Goal: Task Accomplishment & Management: Manage account settings

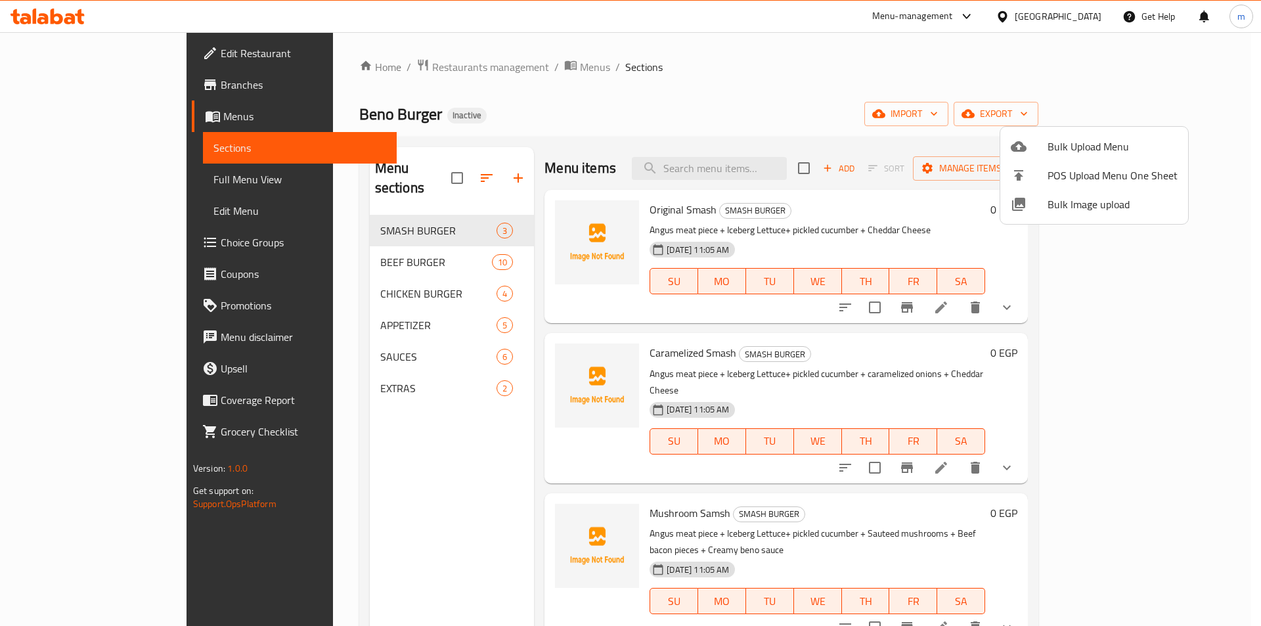
click at [76, 183] on div at bounding box center [630, 313] width 1261 height 626
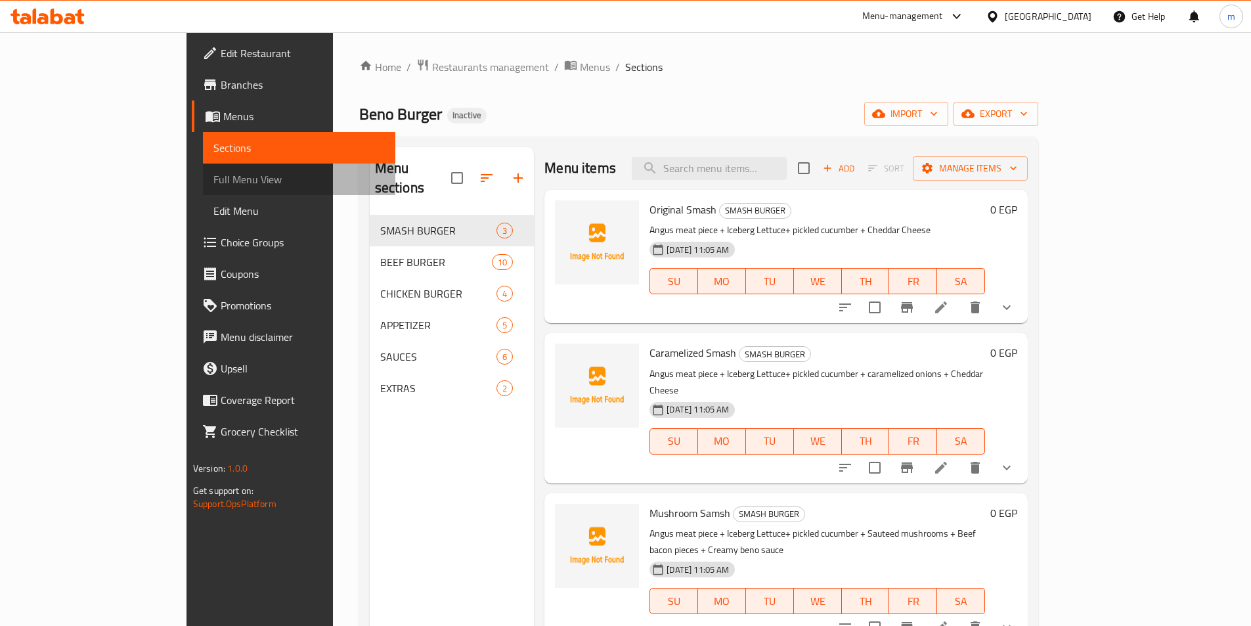
click at [213, 176] on span "Full Menu View" at bounding box center [298, 179] width 171 height 16
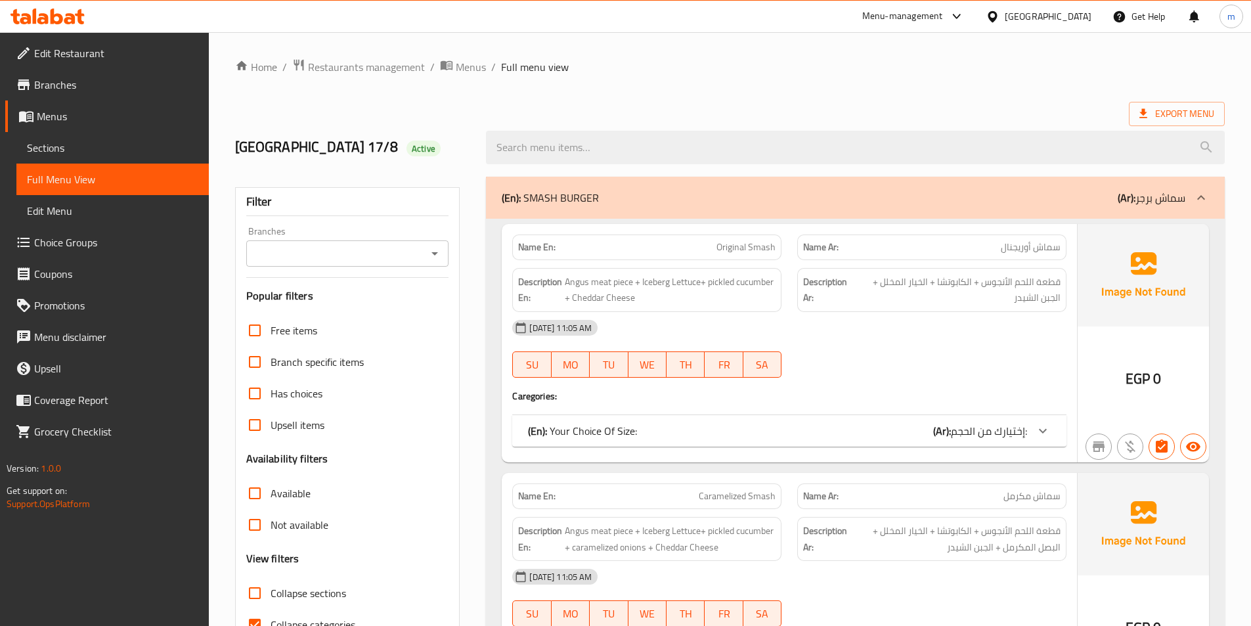
scroll to position [197, 0]
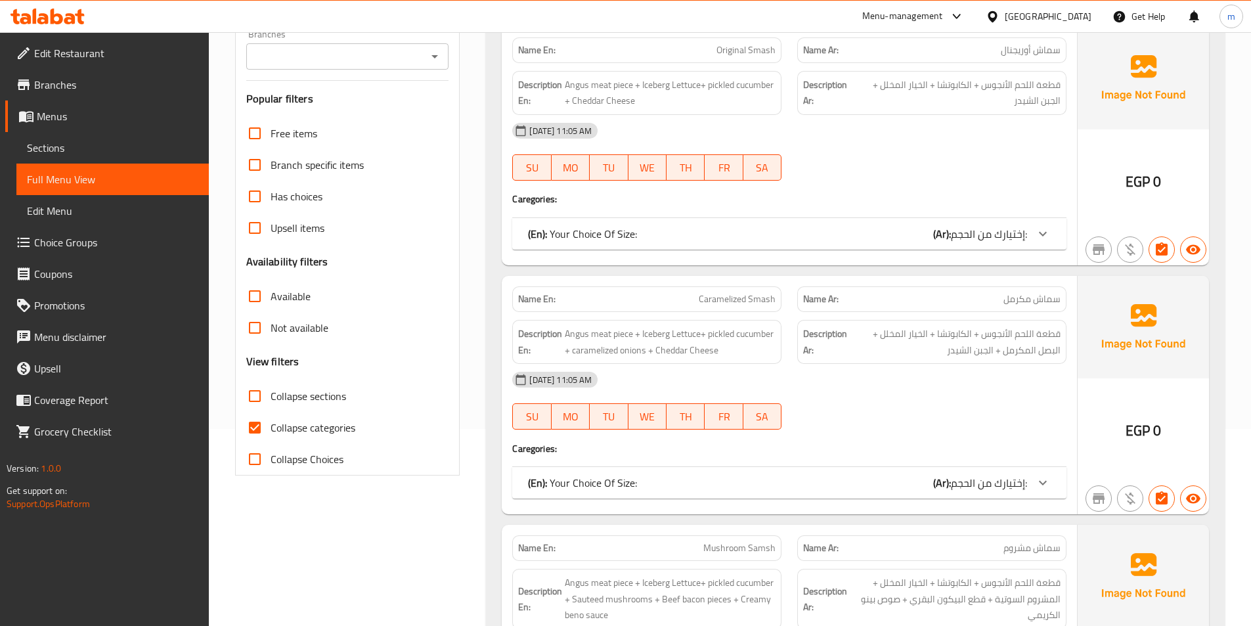
click at [324, 432] on span "Collapse categories" at bounding box center [313, 428] width 85 height 16
click at [271, 432] on input "Collapse categories" at bounding box center [255, 428] width 32 height 32
checkbox input "false"
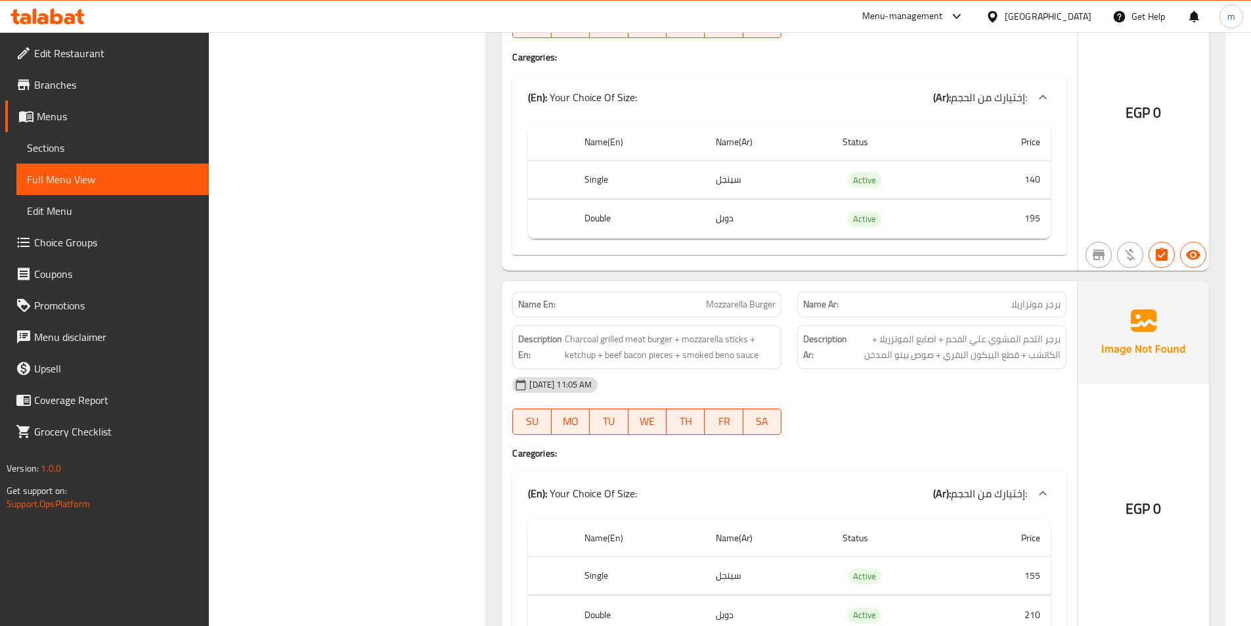
scroll to position [3284, 0]
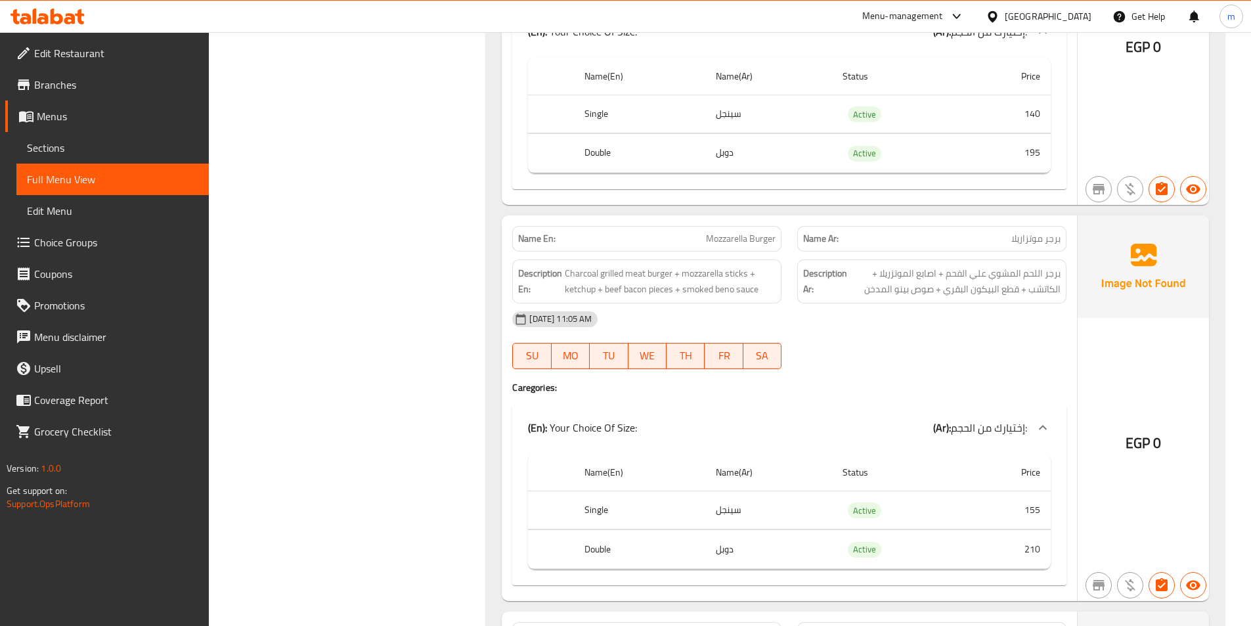
drag, startPoint x: 977, startPoint y: 494, endPoint x: 975, endPoint y: 303, distance: 190.5
click at [975, 303] on div "Name En: Mozzarella Burger Name Ar: برجر موتزاريلا Description En: Charcoal gri…" at bounding box center [789, 408] width 575 height 386
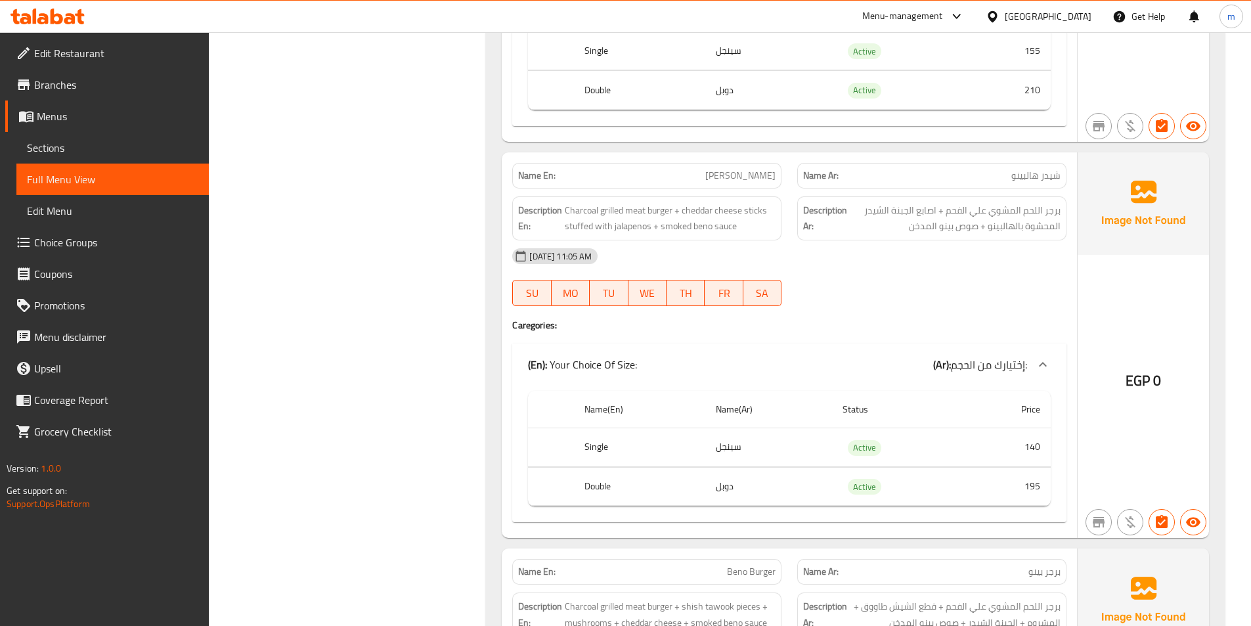
scroll to position [3744, 0]
drag, startPoint x: 893, startPoint y: 437, endPoint x: 910, endPoint y: 331, distance: 107.7
click at [910, 331] on div "Name En: Cheddar Halpino Name Ar: شيدر هالبينو Description En: Charcoal grilled…" at bounding box center [789, 345] width 575 height 386
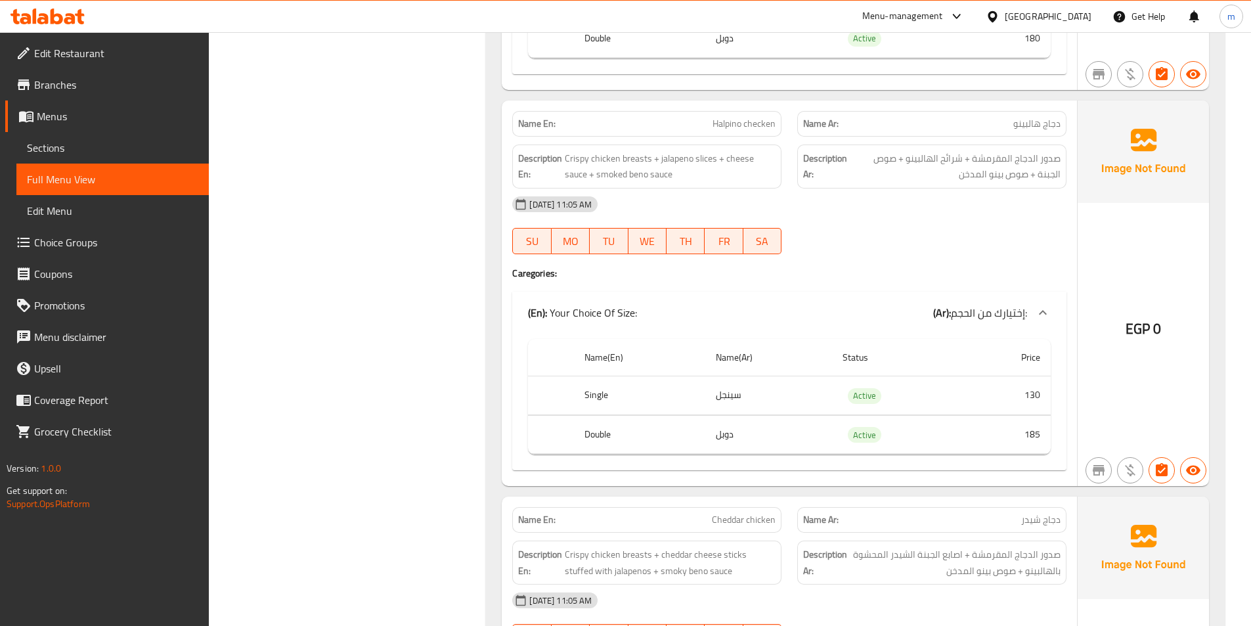
scroll to position [5846, 0]
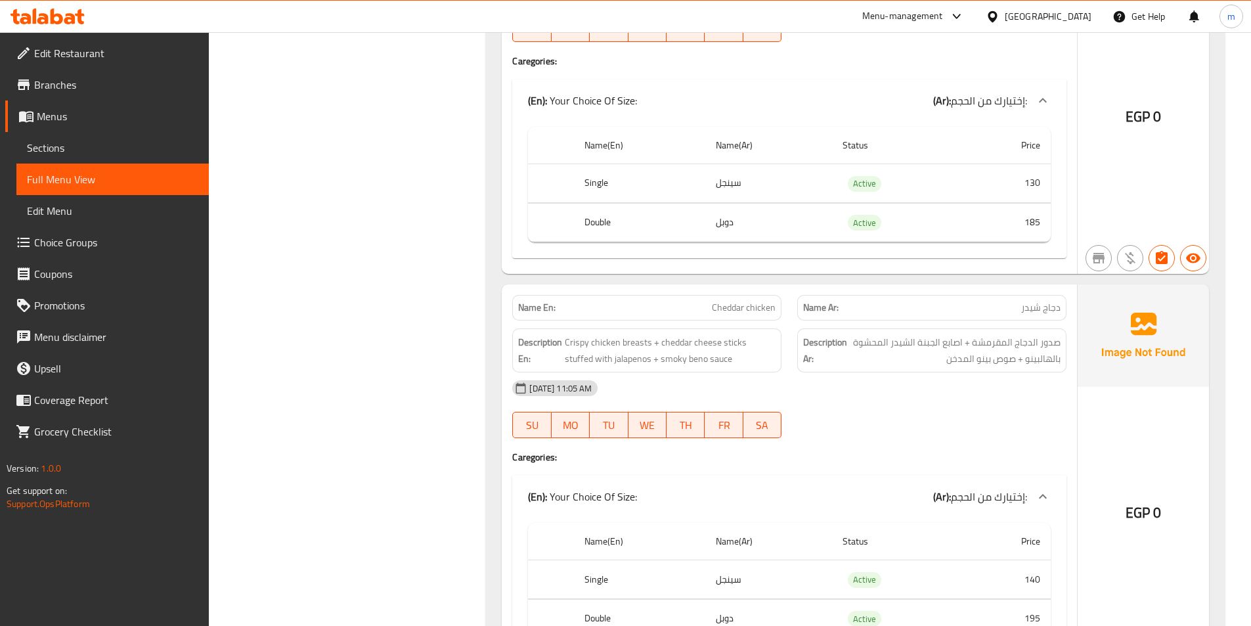
copy span "Cheddar chicken"
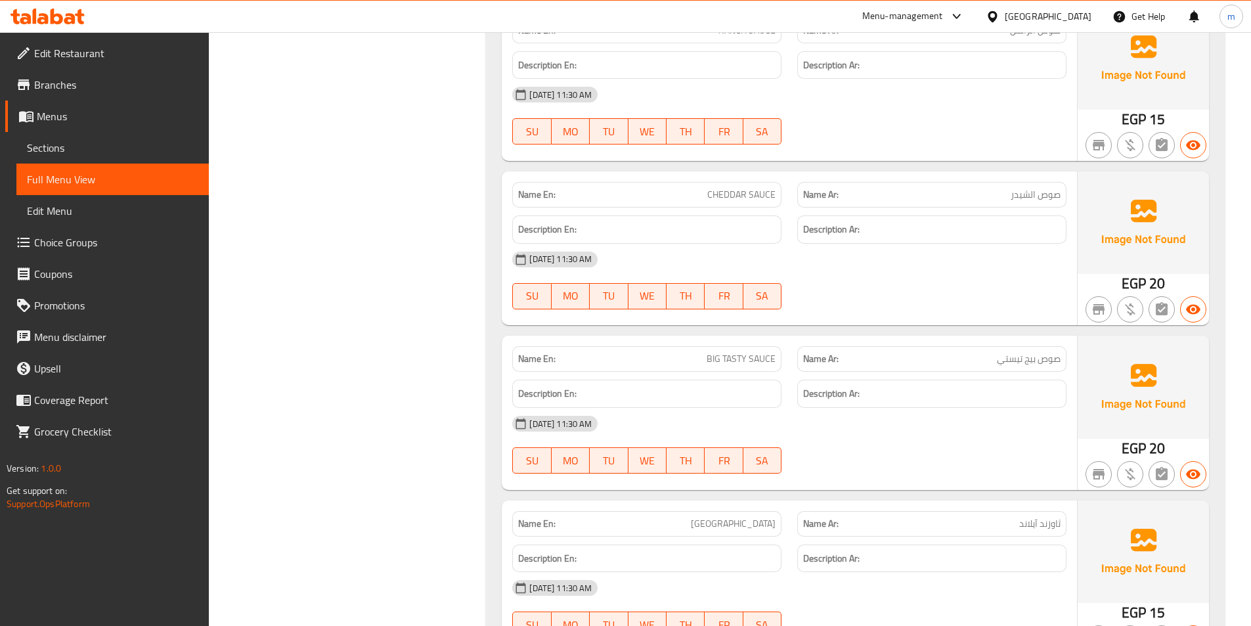
scroll to position [8040, 0]
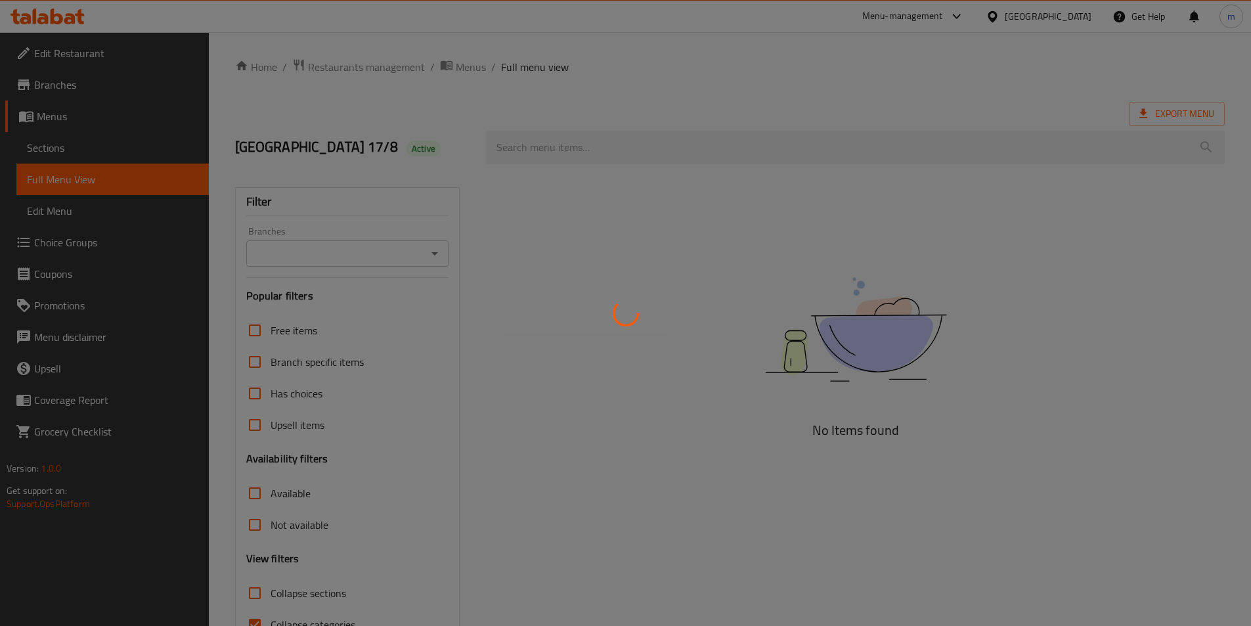
click at [72, 332] on div at bounding box center [625, 313] width 1251 height 626
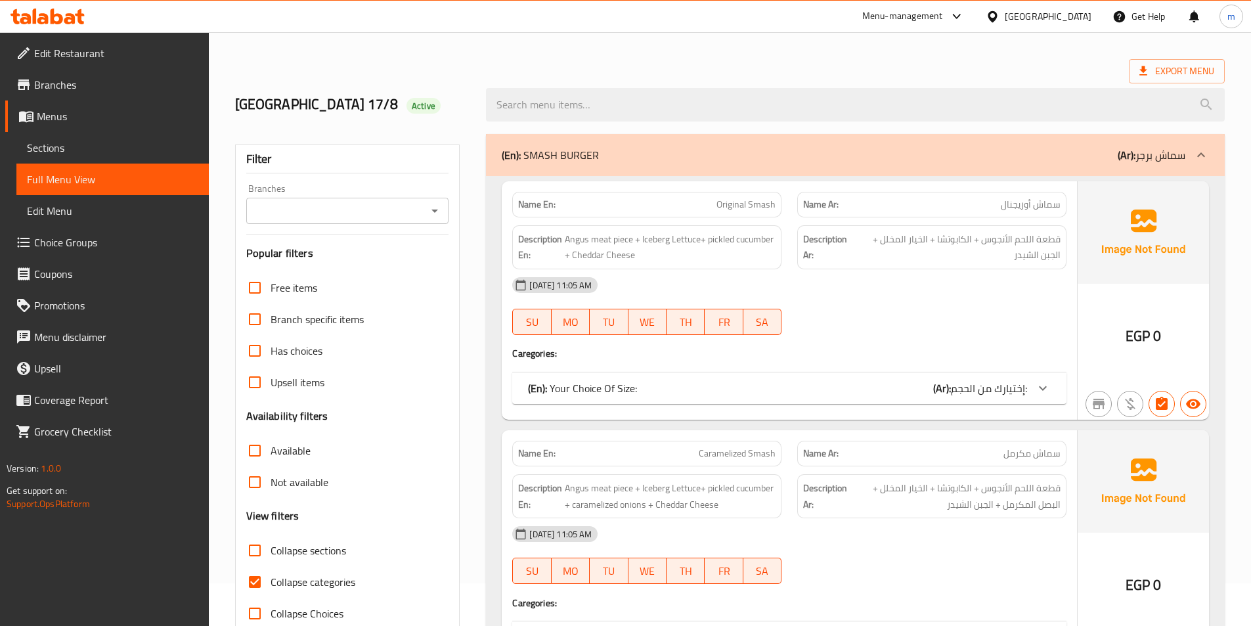
scroll to position [66, 0]
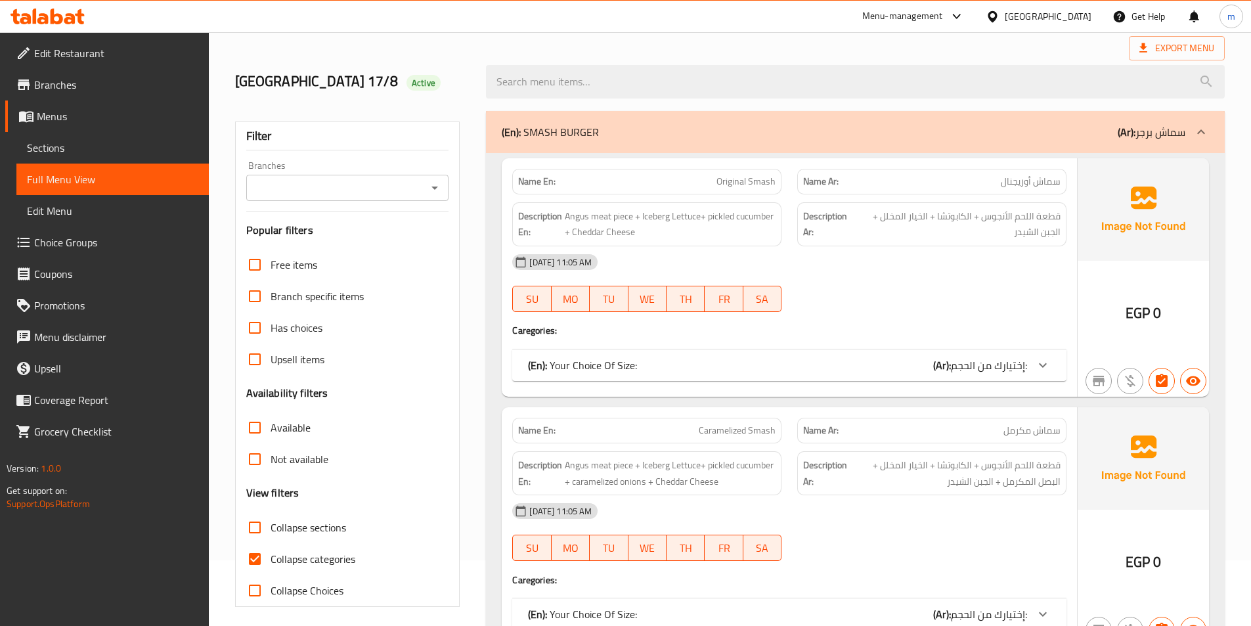
click at [67, 150] on span "Sections" at bounding box center [112, 148] width 171 height 16
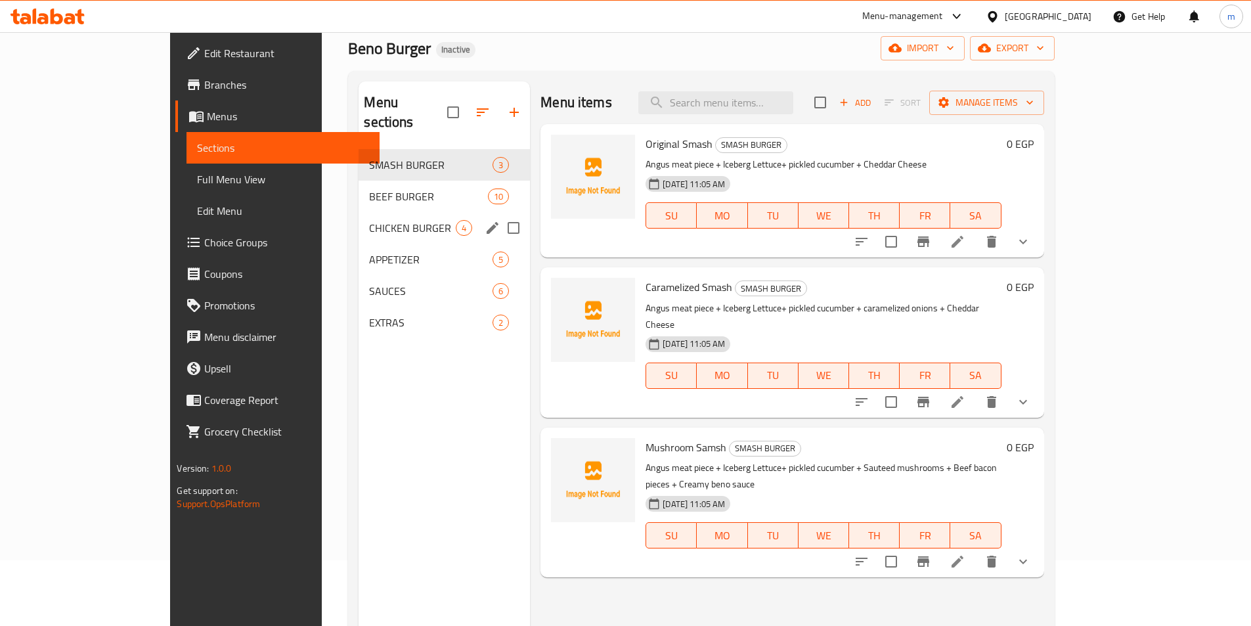
click at [369, 220] on span "CHICKEN BURGER" at bounding box center [412, 228] width 87 height 16
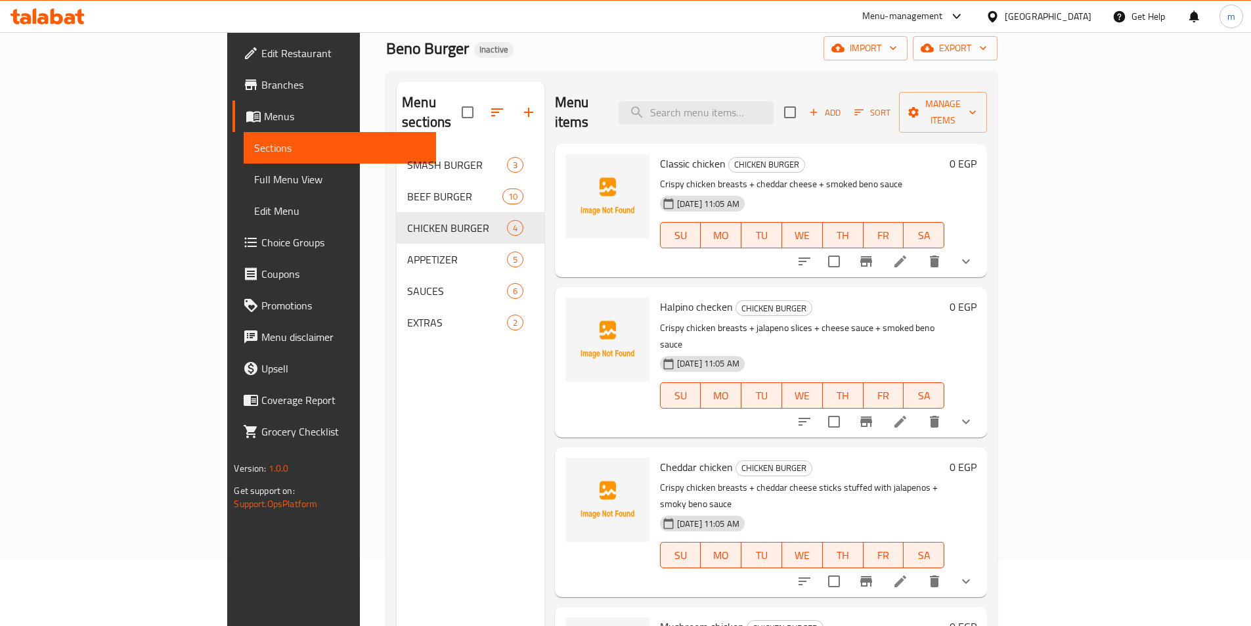
click at [755, 45] on div "Beno Burger Inactive import export" at bounding box center [691, 48] width 611 height 24
click at [919, 569] on li at bounding box center [900, 581] width 37 height 24
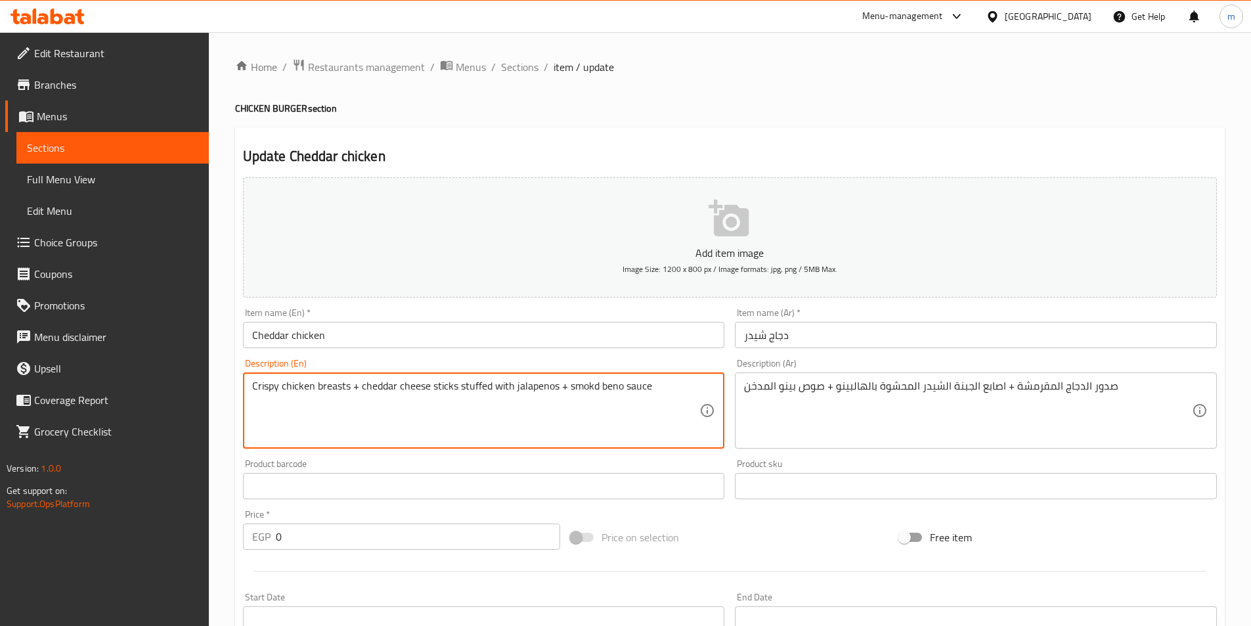
click at [588, 393] on textarea "Crispy chicken breasts + cheddar cheese sticks stuffed with jalapenos + smokd b…" at bounding box center [476, 411] width 448 height 62
type textarea "Crispy chicken breasts + cheddar cheese sticks stuffed with jalapenos + smocked…"
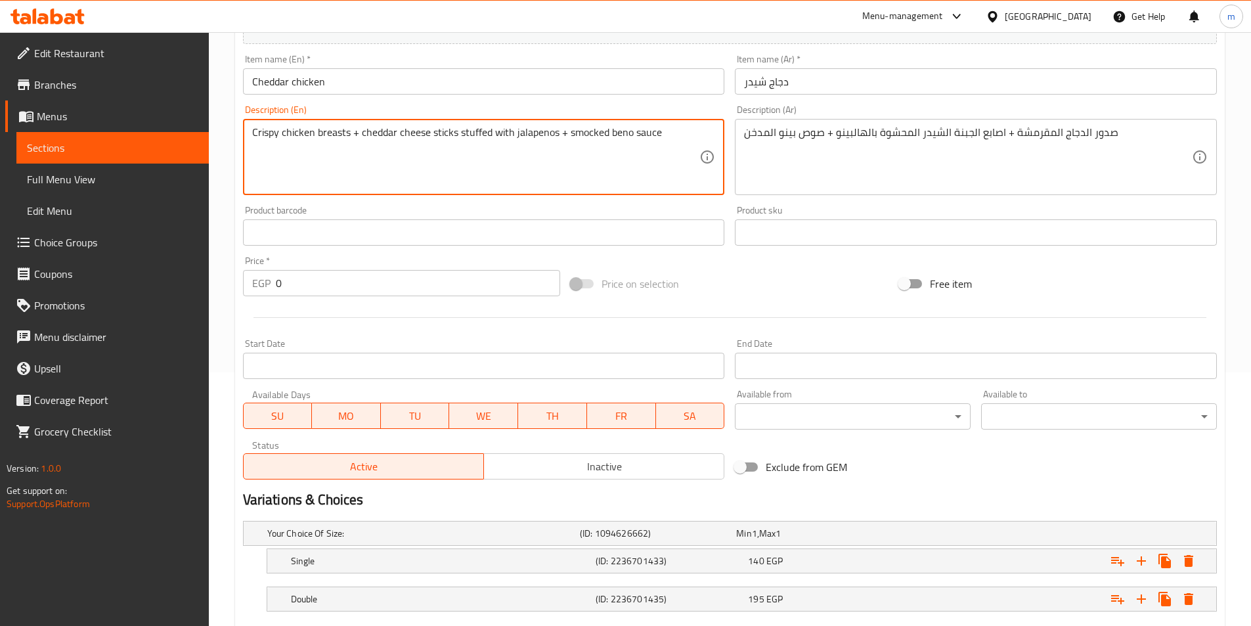
scroll to position [332, 0]
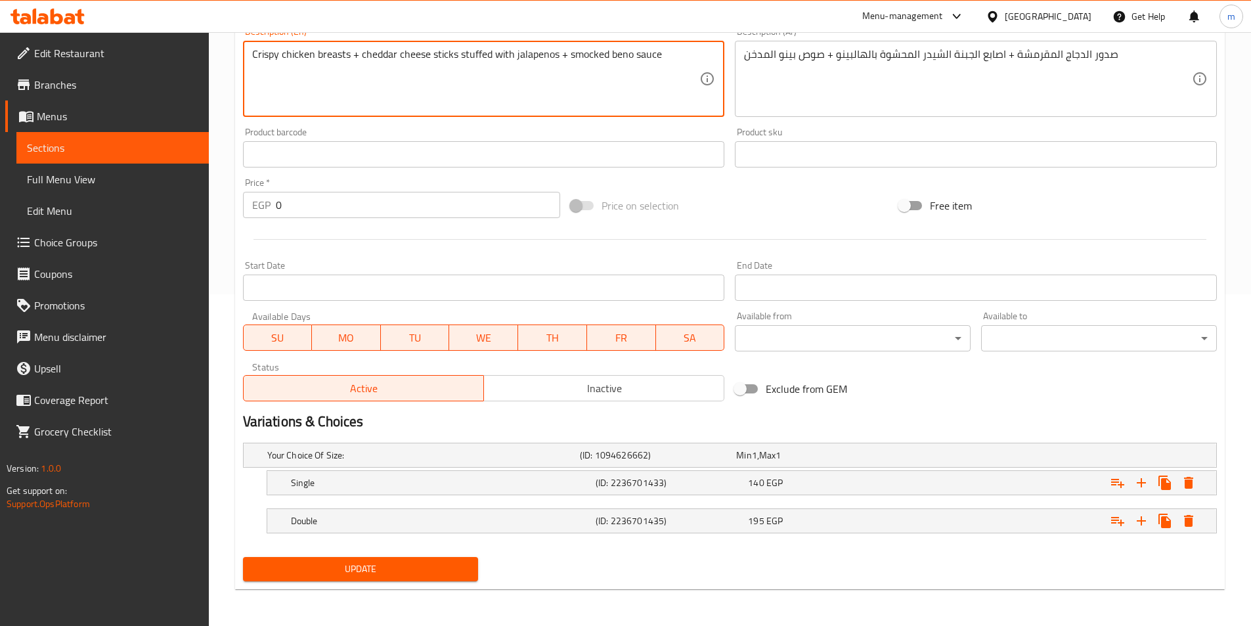
click at [432, 566] on span "Update" at bounding box center [361, 569] width 215 height 16
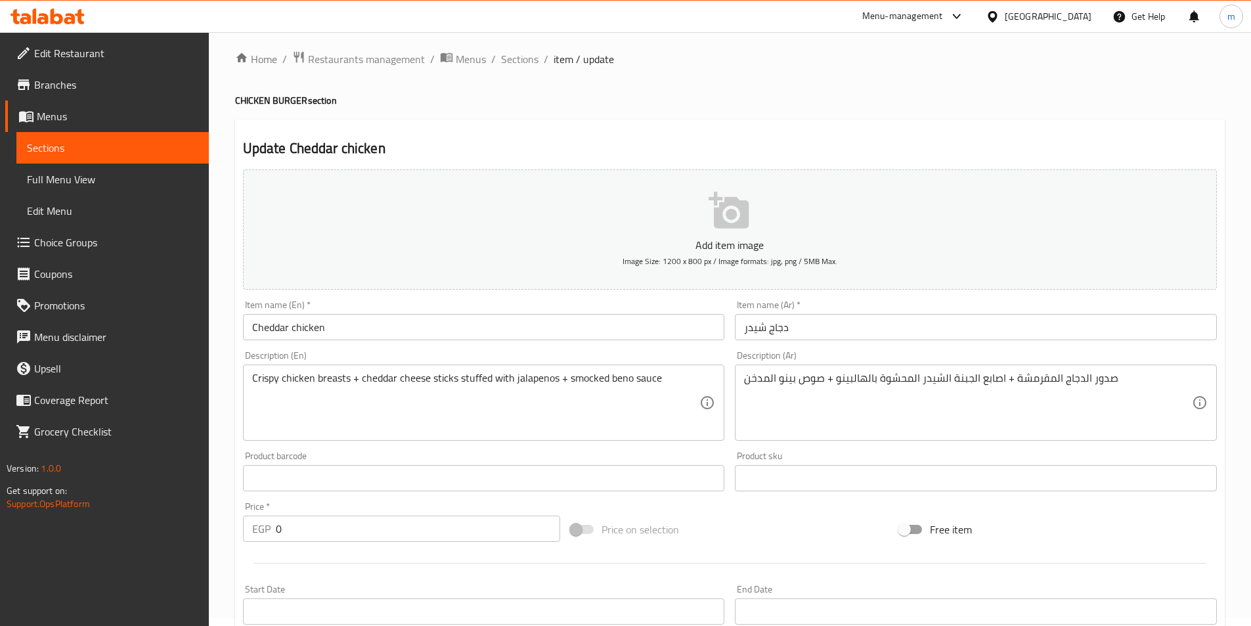
scroll to position [0, 0]
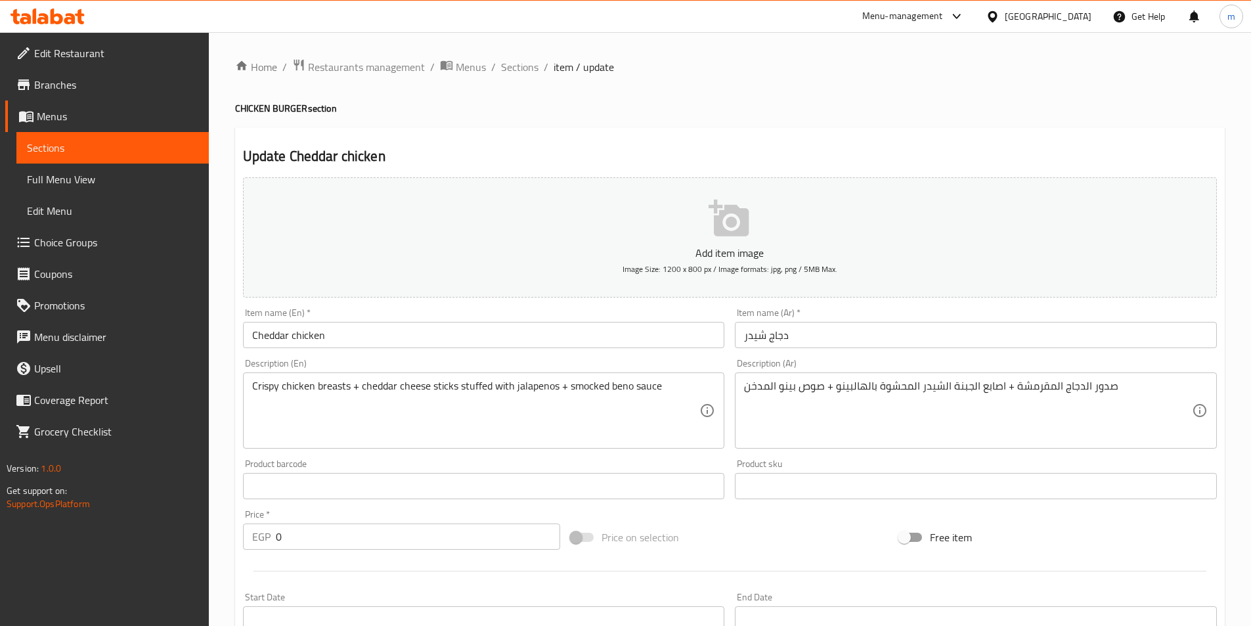
click at [1080, 16] on div "[GEOGRAPHIC_DATA]" at bounding box center [1048, 16] width 87 height 14
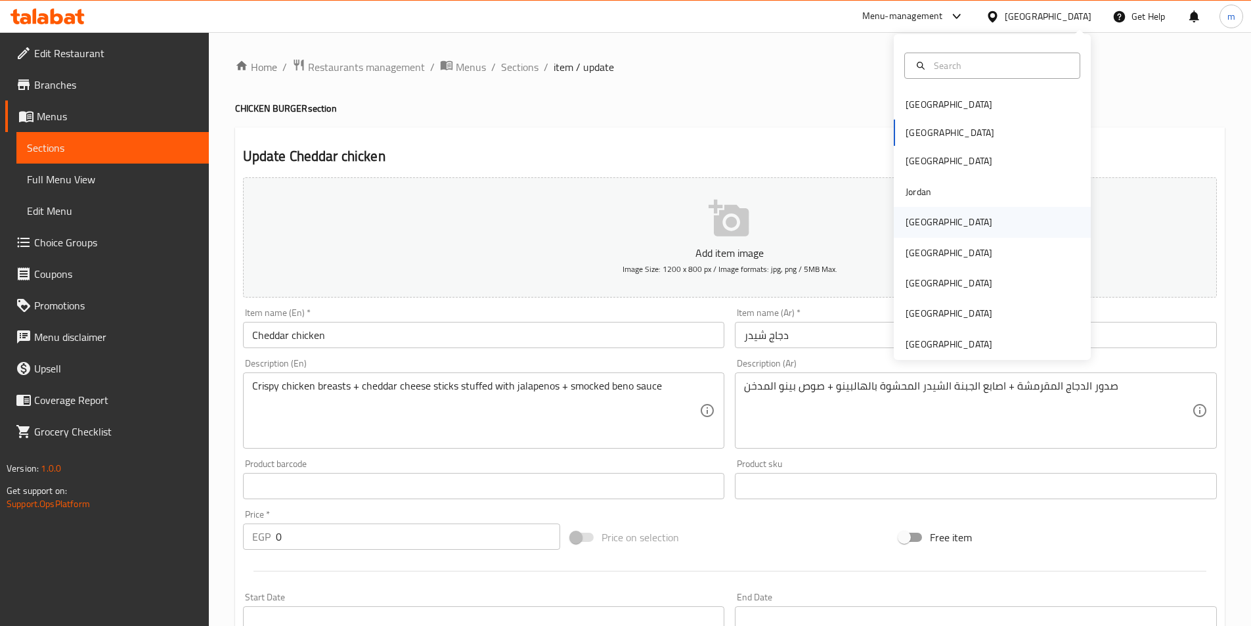
click at [928, 228] on div "Kuwait" at bounding box center [949, 222] width 108 height 30
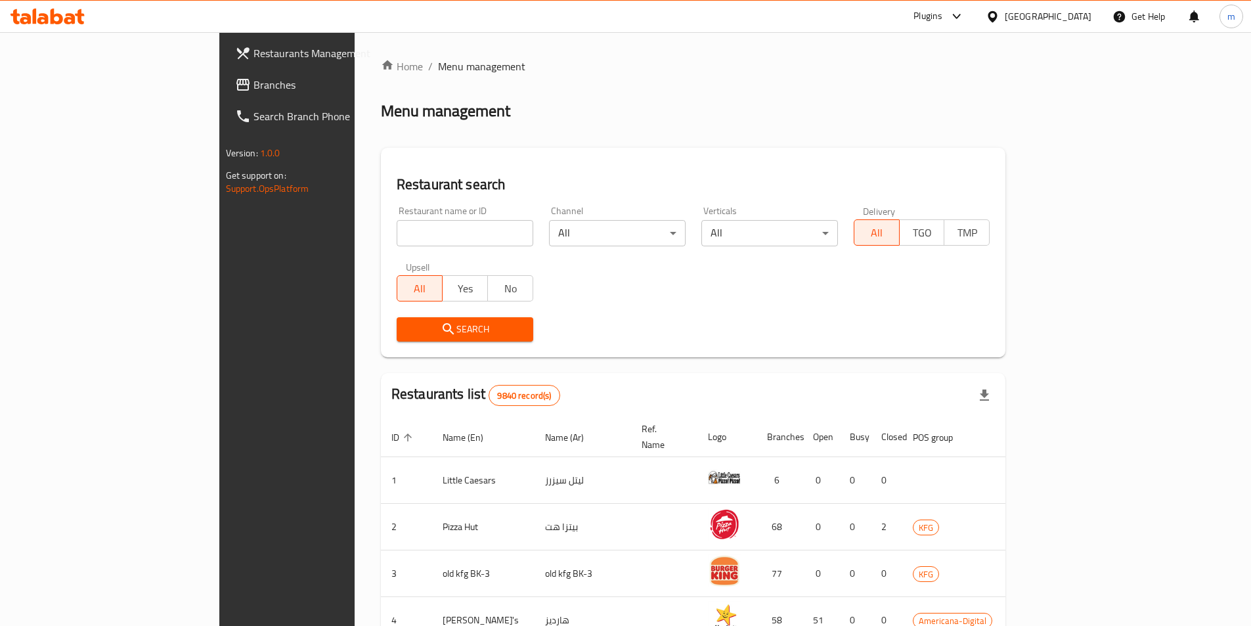
click at [225, 63] on link "Restaurants Management" at bounding box center [327, 53] width 204 height 32
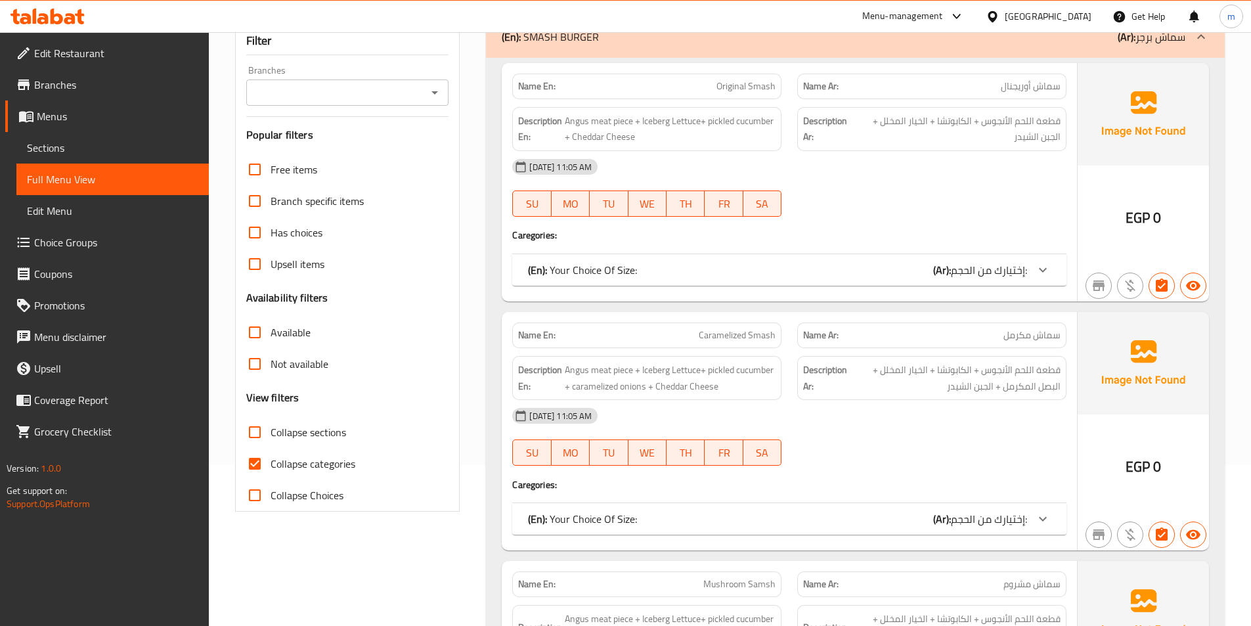
scroll to position [263, 0]
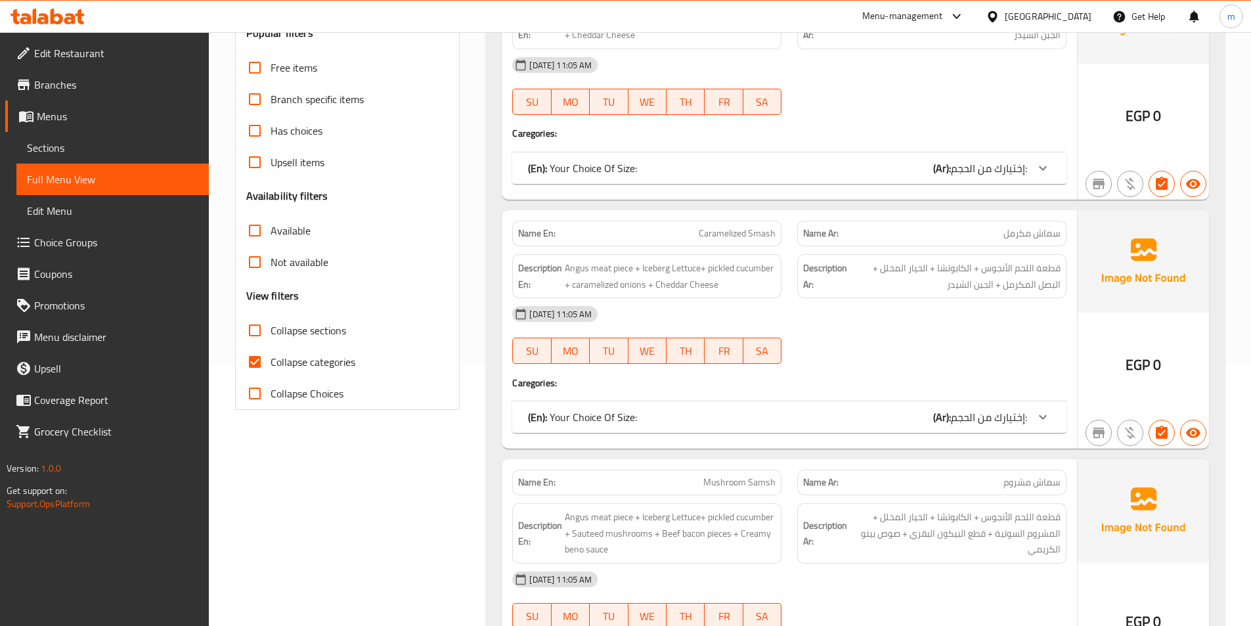
click at [339, 363] on span "Collapse categories" at bounding box center [313, 362] width 85 height 16
click at [271, 363] on input "Collapse categories" at bounding box center [255, 362] width 32 height 32
checkbox input "false"
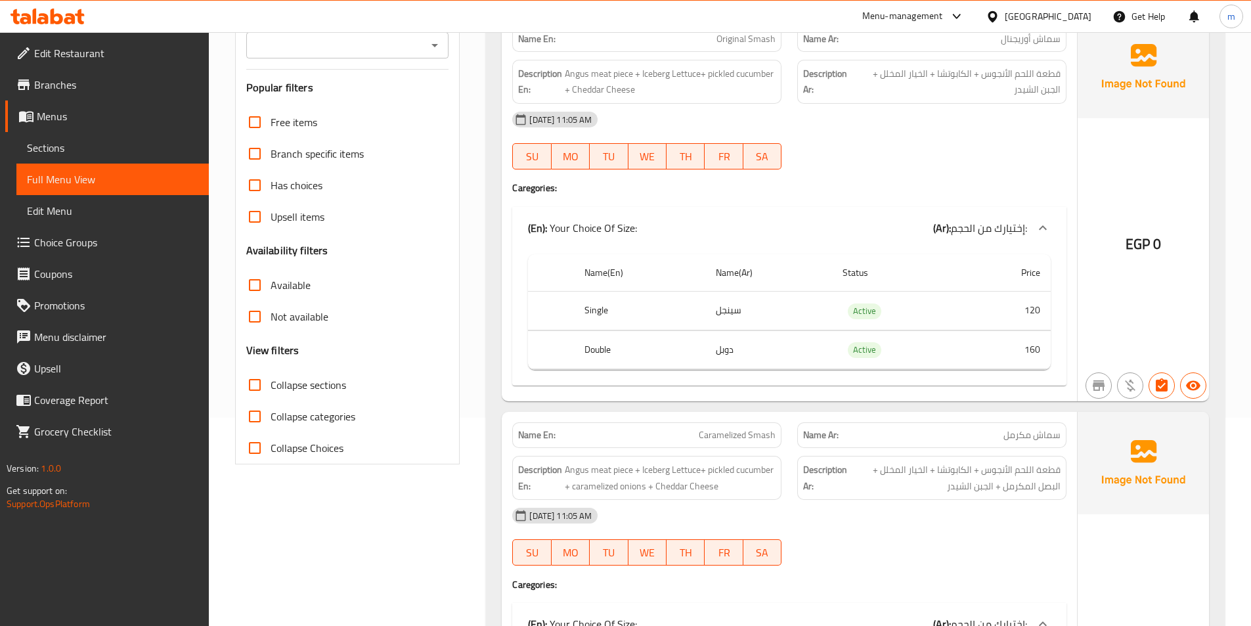
scroll to position [0, 0]
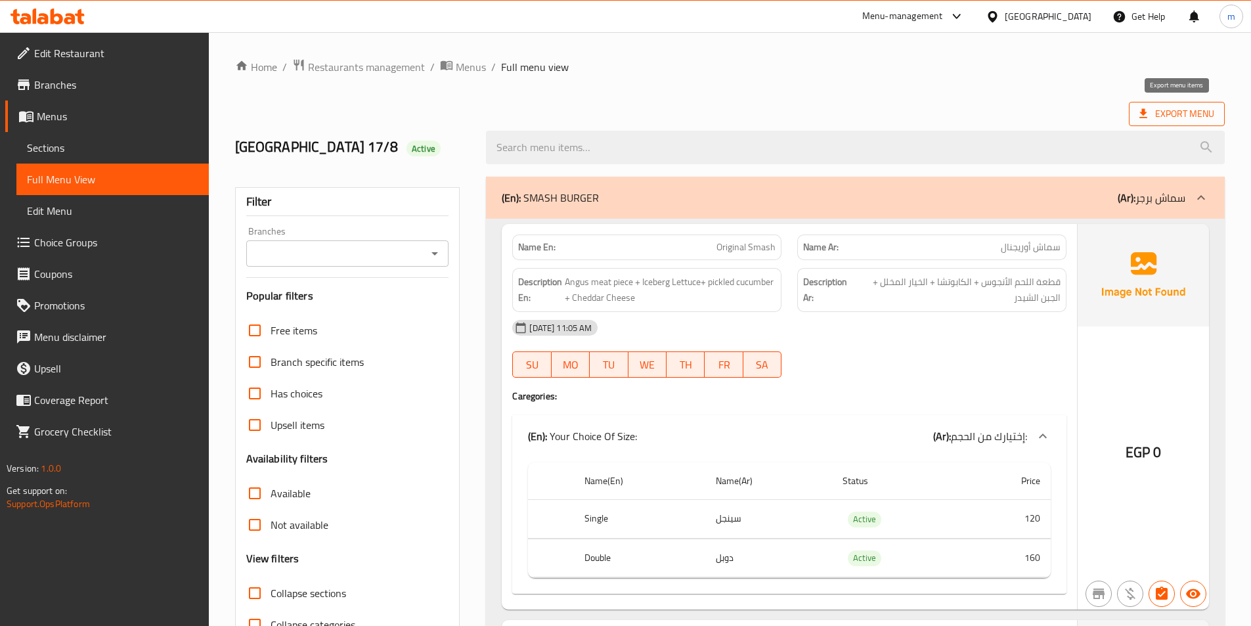
click at [1193, 119] on span "Export Menu" at bounding box center [1177, 114] width 75 height 16
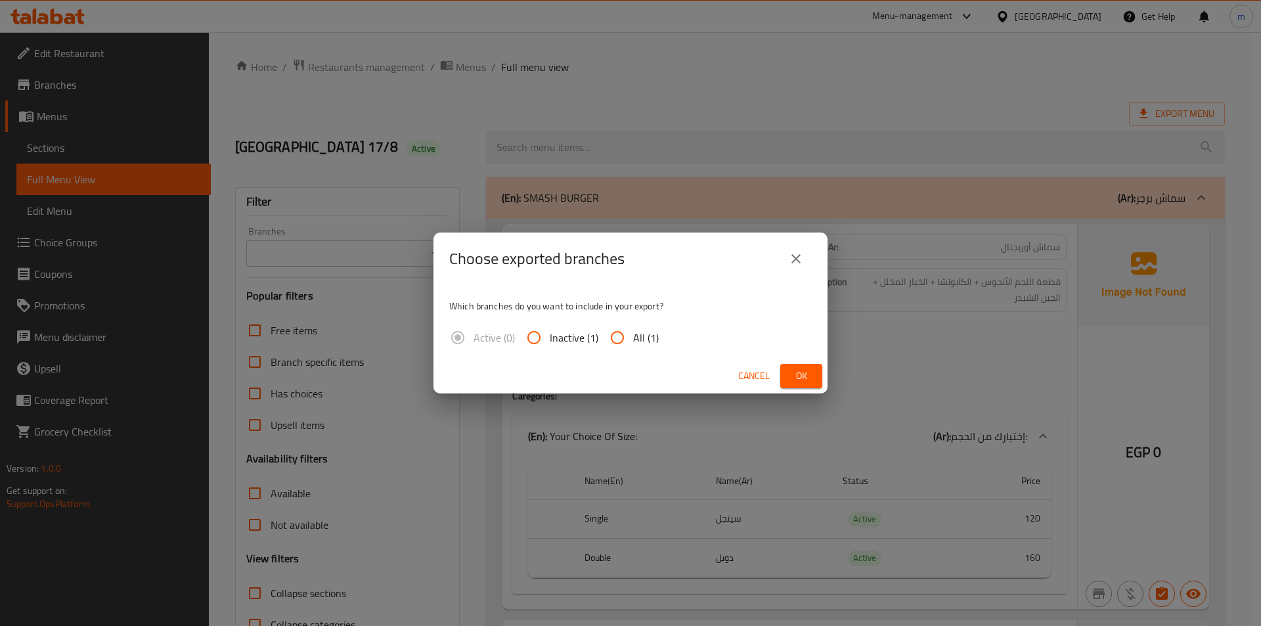
click at [633, 343] on span "All (1)" at bounding box center [646, 338] width 26 height 16
click at [633, 343] on input "All (1)" at bounding box center [618, 338] width 32 height 32
radio input "true"
click at [802, 376] on span "Ok" at bounding box center [801, 376] width 21 height 16
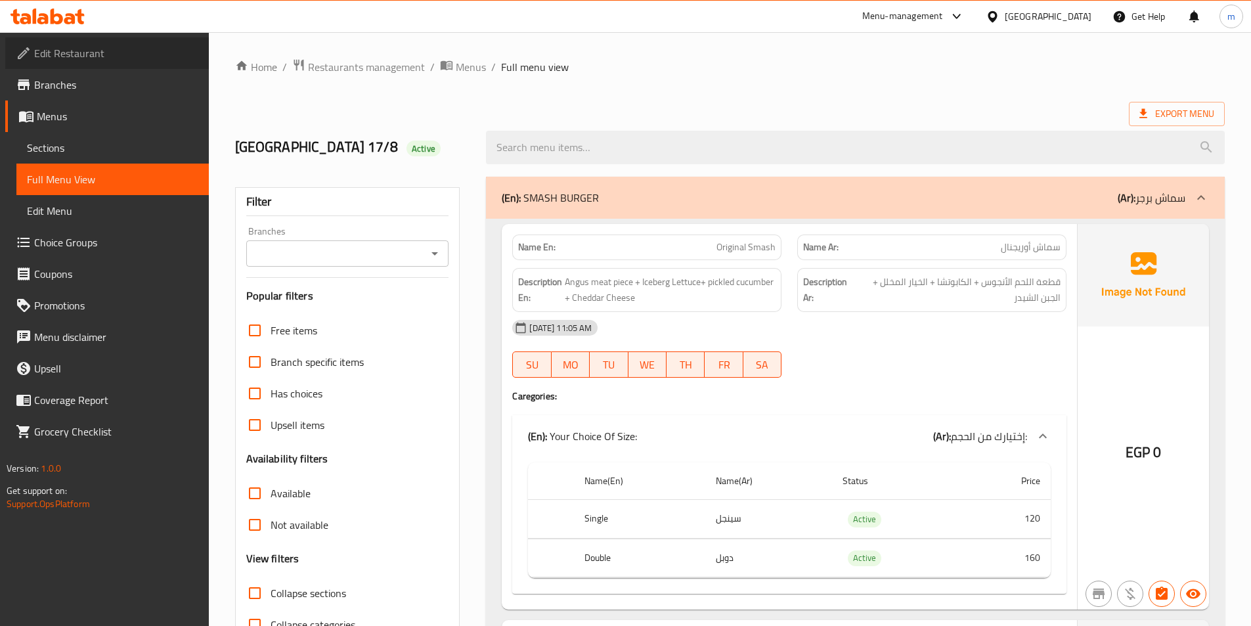
click at [60, 52] on span "Edit Restaurant" at bounding box center [116, 53] width 164 height 16
